Goal: Information Seeking & Learning: Learn about a topic

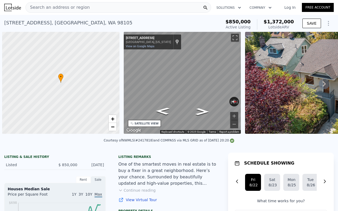
scroll to position [0, 2]
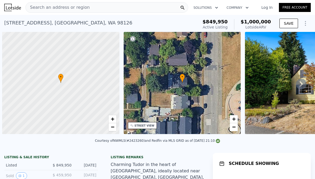
scroll to position [0, 2]
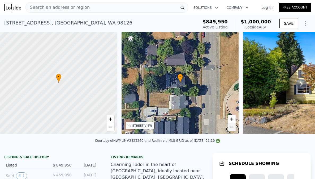
click at [233, 129] on span "−" at bounding box center [231, 127] width 3 height 7
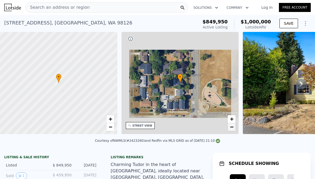
click at [233, 129] on span "−" at bounding box center [231, 127] width 3 height 7
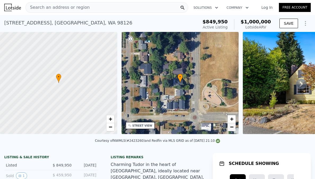
click at [233, 129] on span "−" at bounding box center [231, 127] width 3 height 7
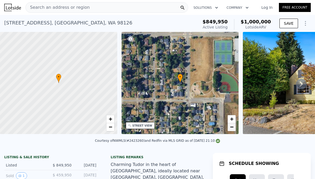
click at [233, 129] on span "−" at bounding box center [231, 127] width 3 height 7
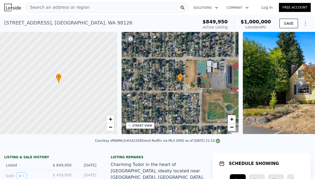
click at [233, 129] on span "−" at bounding box center [231, 127] width 3 height 7
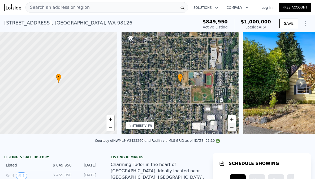
click at [233, 129] on span "−" at bounding box center [231, 127] width 3 height 7
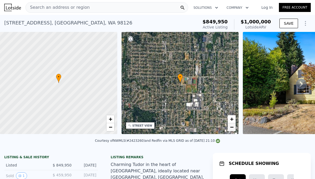
click at [233, 129] on span "−" at bounding box center [231, 127] width 3 height 7
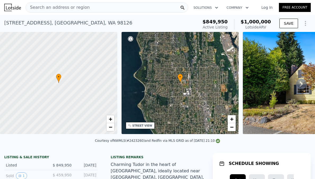
click at [95, 6] on div "Search an address or region" at bounding box center [106, 7] width 163 height 11
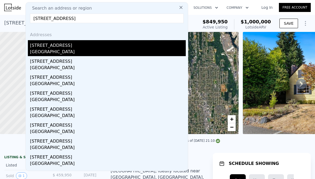
type input "11008 Dayton Ave N, Seattle, WA 98133"
click at [94, 45] on div "11008 Dayton Ave N" at bounding box center [108, 44] width 156 height 8
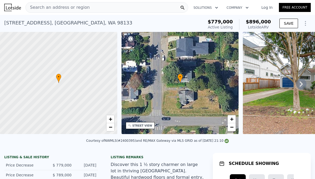
click at [142, 127] on div "STREET VIEW" at bounding box center [140, 125] width 29 height 7
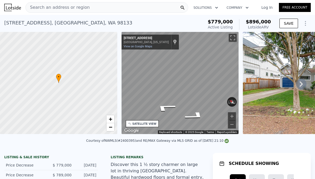
click at [247, 91] on div "• + − • + − STREET VIEW ← Move left → Move right ↑ Move up ↓ Move down + Zoom i…" at bounding box center [157, 84] width 315 height 104
click at [215, 99] on div "← Move left → Move right ↑ Move up ↓ Move down + Zoom in - Zoom out 11008 Dayto…" at bounding box center [180, 83] width 117 height 102
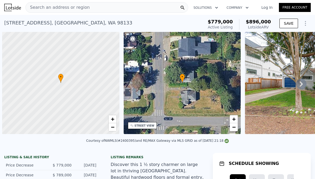
scroll to position [0, 2]
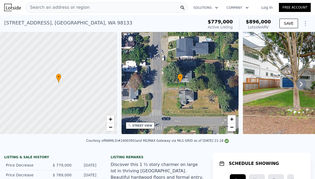
click at [102, 10] on div "Search an address or region" at bounding box center [106, 7] width 163 height 11
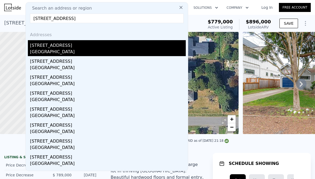
type input "5605 25th Ave SW, Seattle, WA 98106"
click at [63, 45] on div "5605 25th Ave SW" at bounding box center [108, 44] width 156 height 8
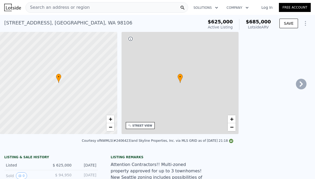
type input "5"
type input "1.5"
type input "2.5"
type input "1190"
type input "2090"
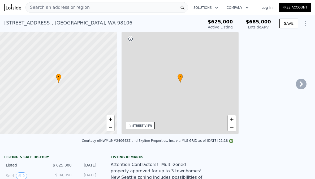
type input "2700"
type input "7866"
type input "$ 685,000"
type input "-$ 34,549"
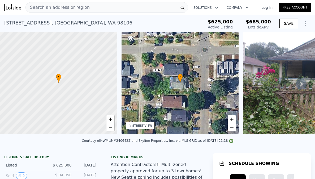
click at [56, 6] on span "Search an address or region" at bounding box center [58, 7] width 64 height 6
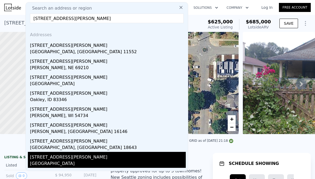
type input "395 s wilson st salem"
click at [59, 164] on div "Marion County, OR 97302" at bounding box center [108, 163] width 156 height 7
